Goal: Find specific page/section: Find specific page/section

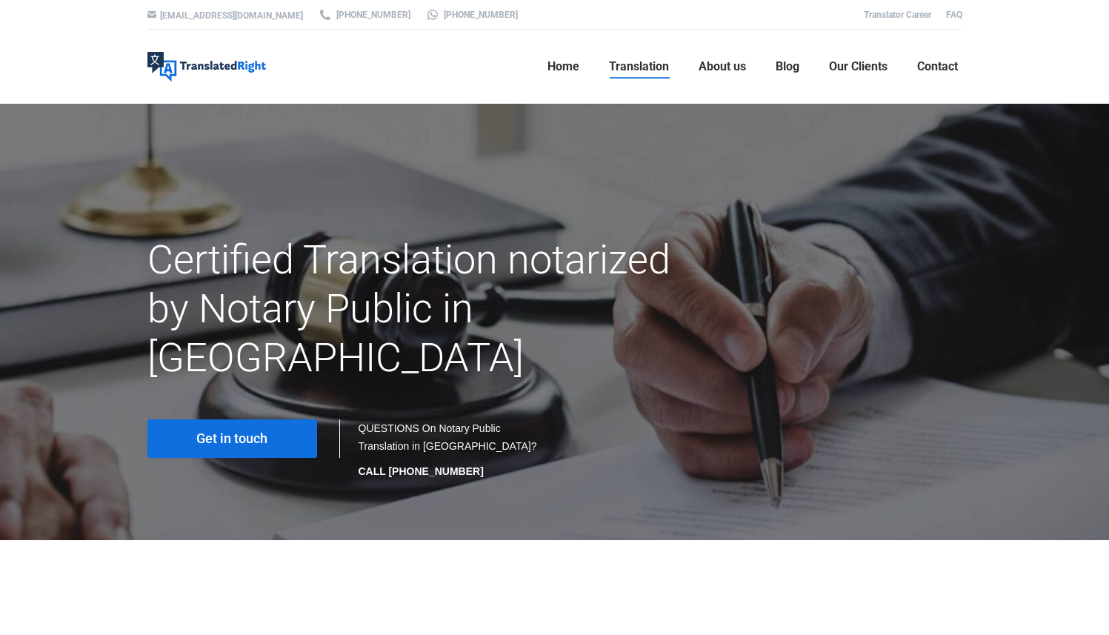
click at [225, 431] on span "Get in touch" at bounding box center [231, 438] width 71 height 15
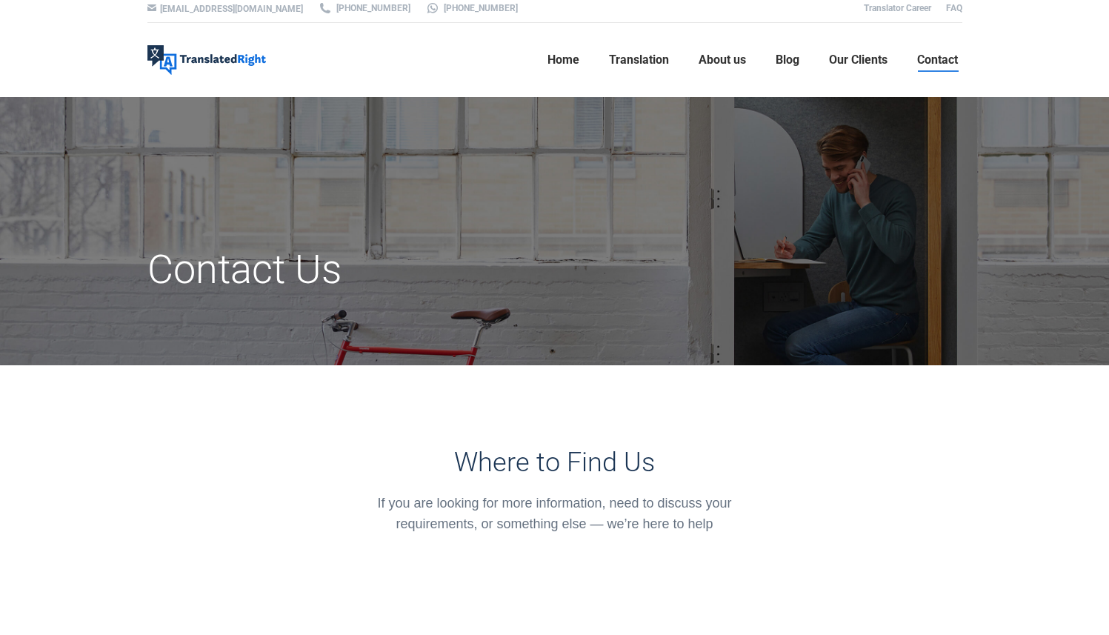
scroll to position [8, 0]
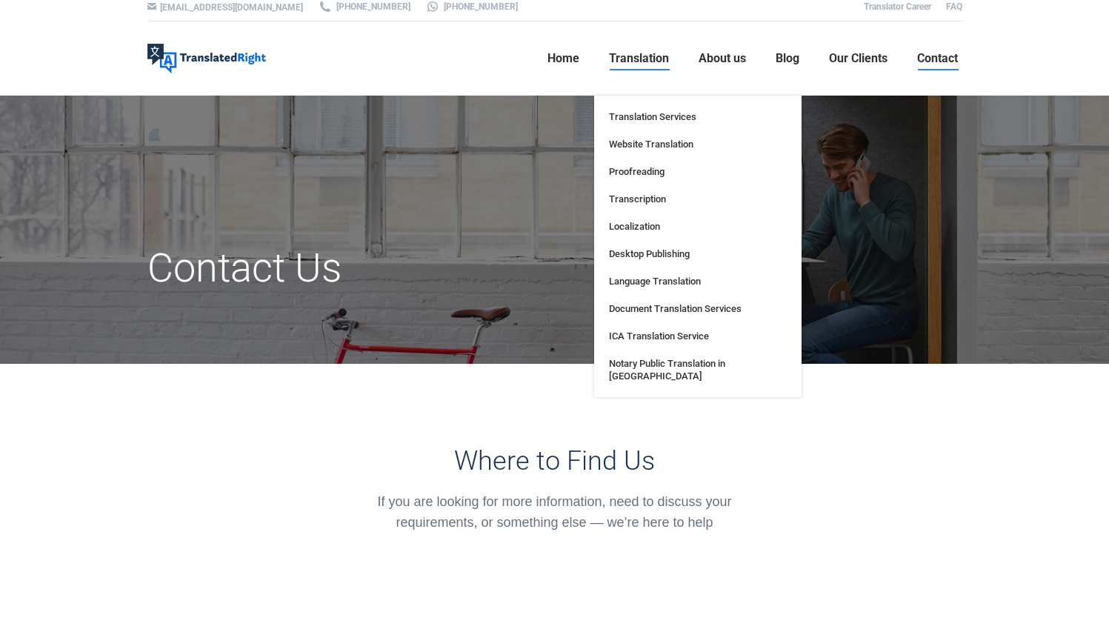
click at [644, 59] on span "Translation" at bounding box center [639, 58] width 60 height 15
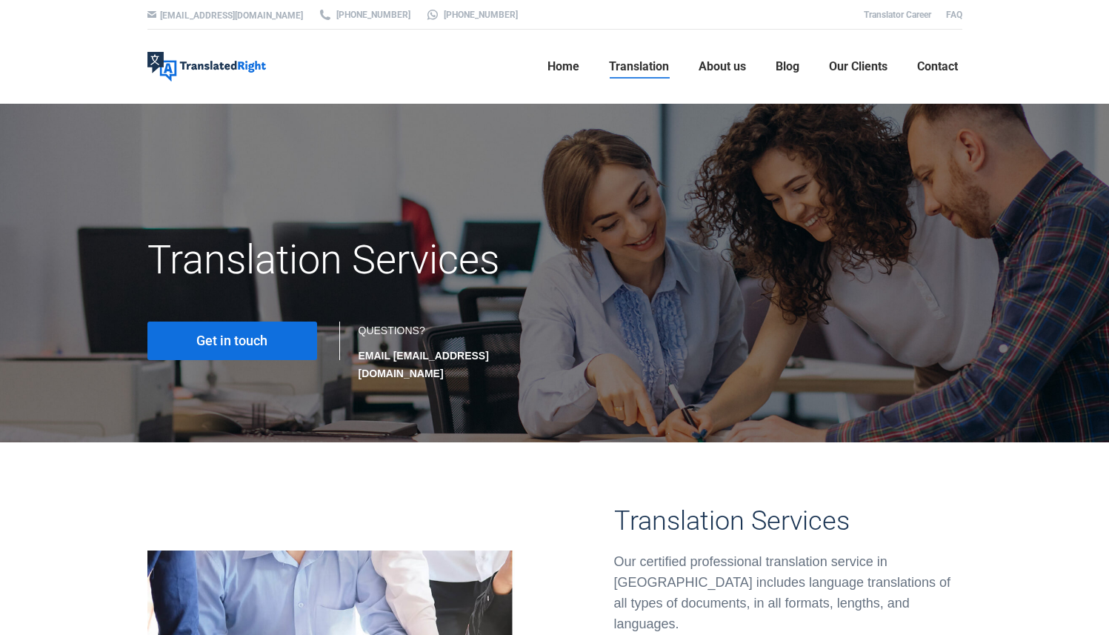
click at [259, 344] on span "Get in touch" at bounding box center [231, 340] width 71 height 15
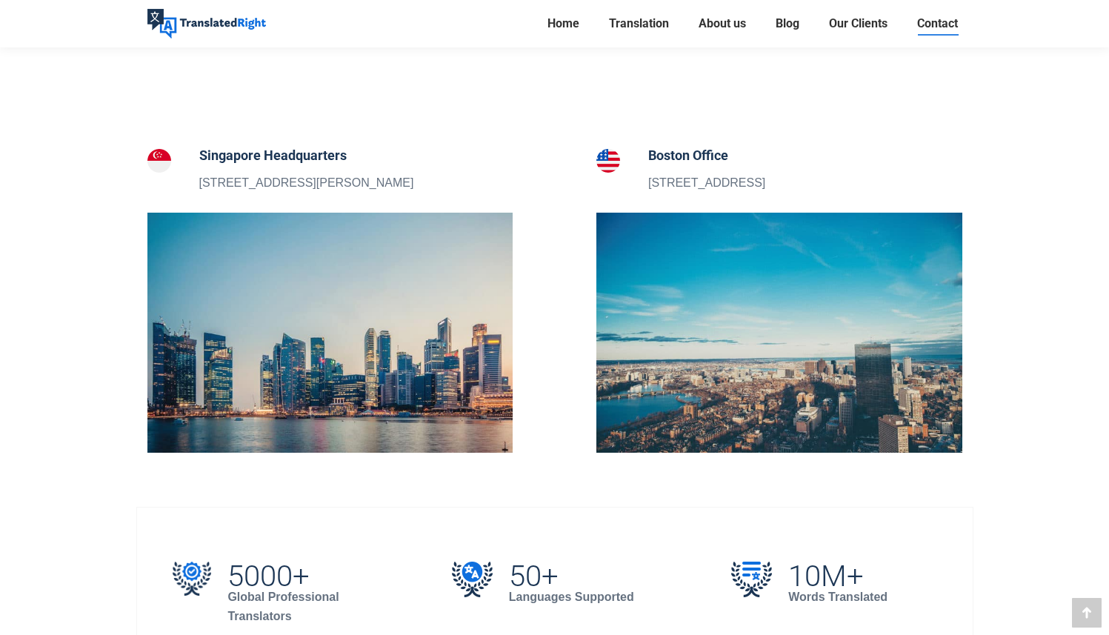
scroll to position [488, 0]
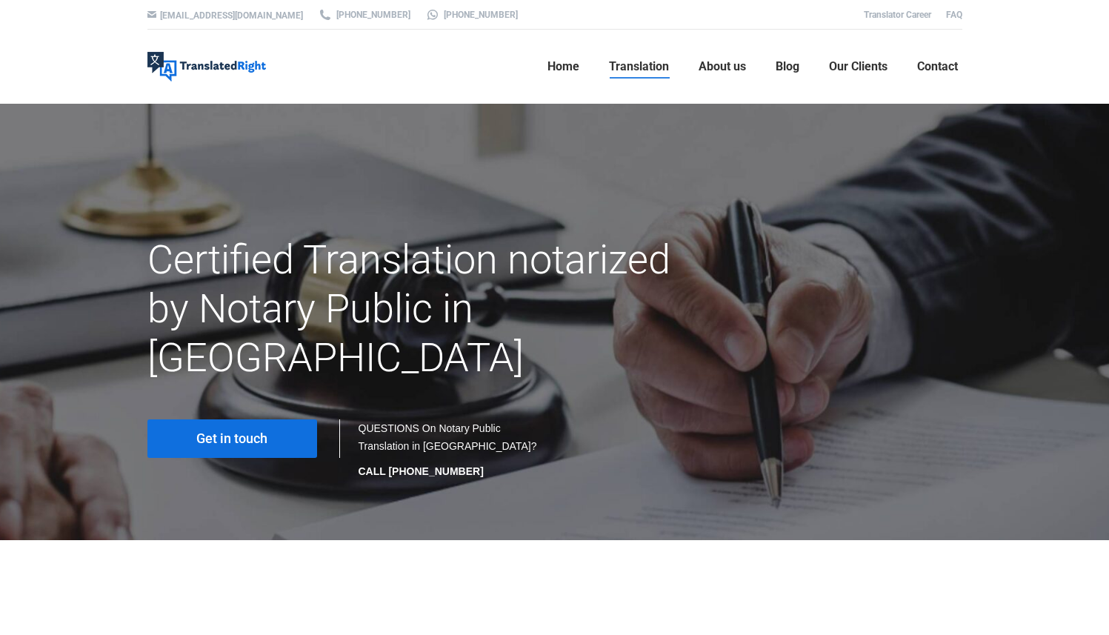
click at [234, 431] on span "Get in touch" at bounding box center [231, 438] width 71 height 15
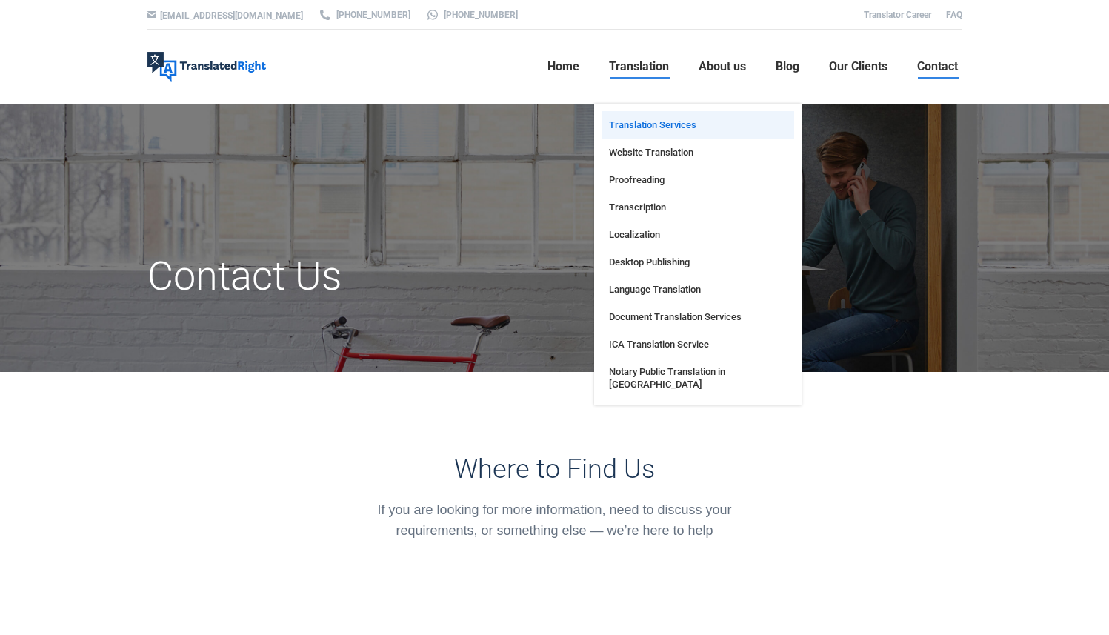
click at [638, 121] on span "Translation Services" at bounding box center [652, 125] width 87 height 13
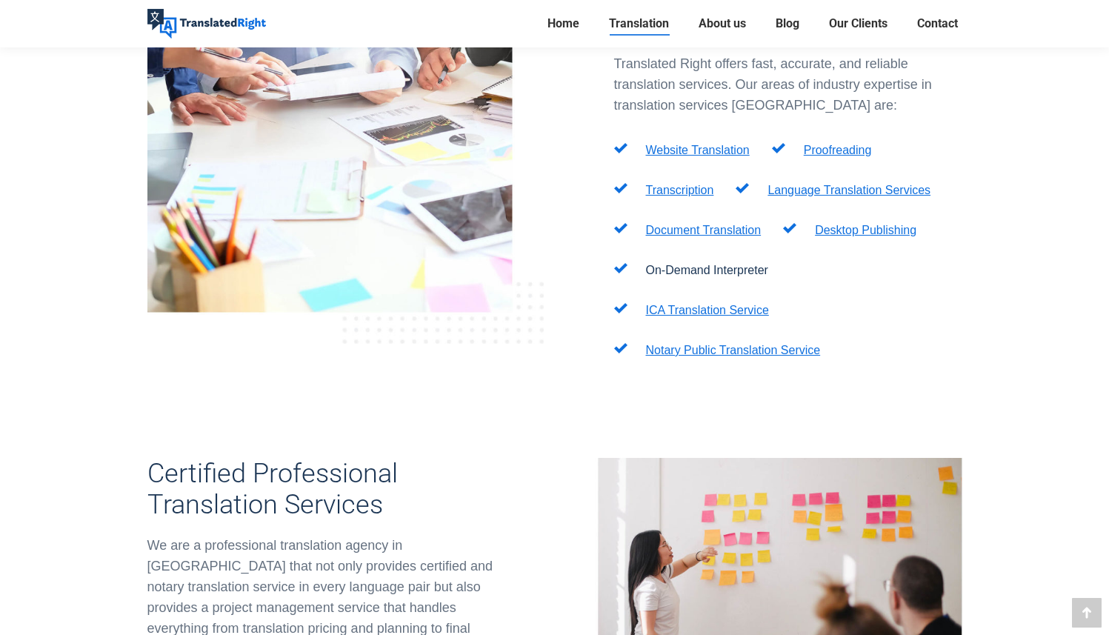
scroll to position [499, 0]
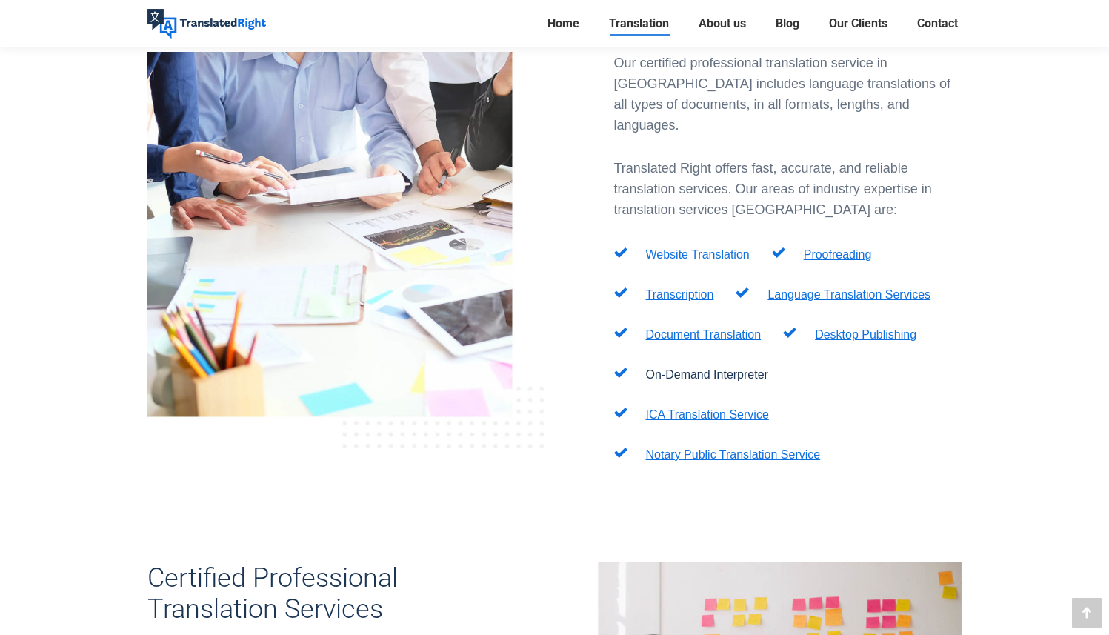
click at [680, 248] on link "Website Translation" at bounding box center [698, 254] width 104 height 13
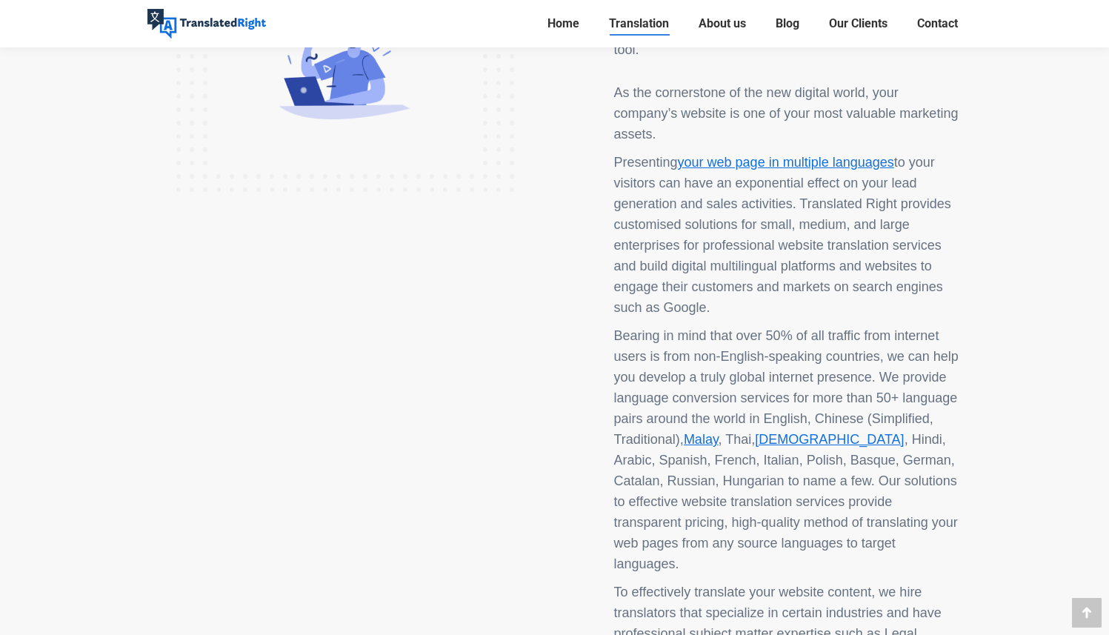
scroll to position [616, 0]
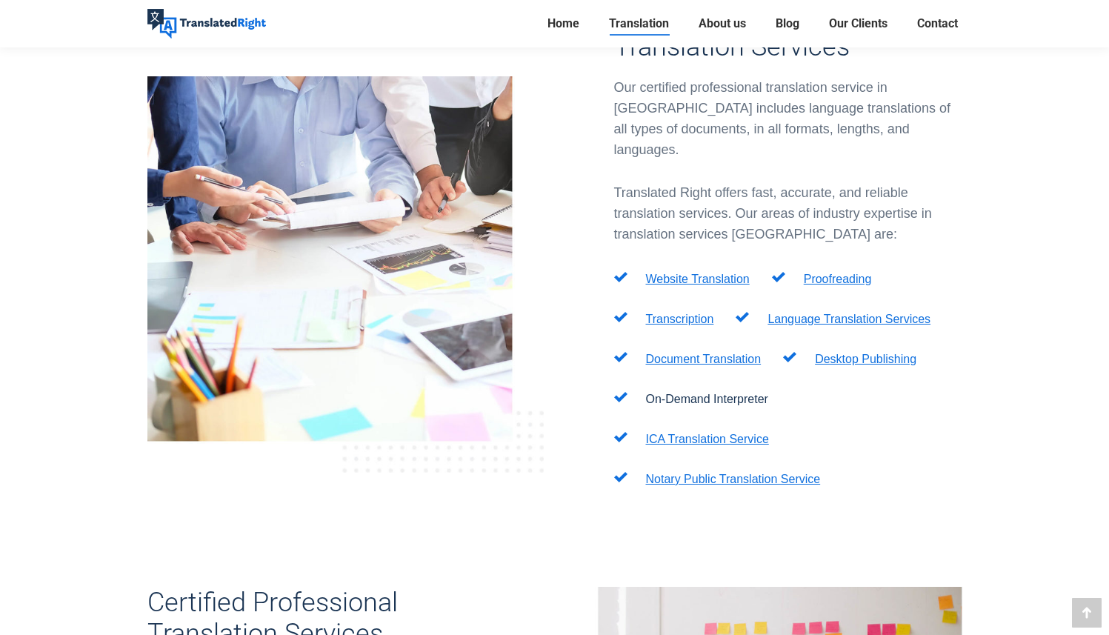
scroll to position [474, 0]
